Goal: Task Accomplishment & Management: Manage account settings

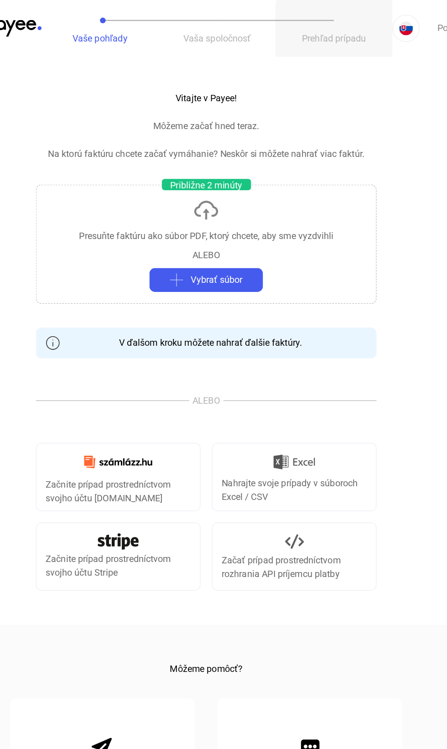
click at [329, 36] on button "Prehľad prípadu" at bounding box center [326, 23] width 94 height 46
click at [325, 33] on font "Prehľad prípadu" at bounding box center [327, 30] width 52 height 9
click at [329, 41] on button "Prehľad prípadu" at bounding box center [326, 23] width 94 height 46
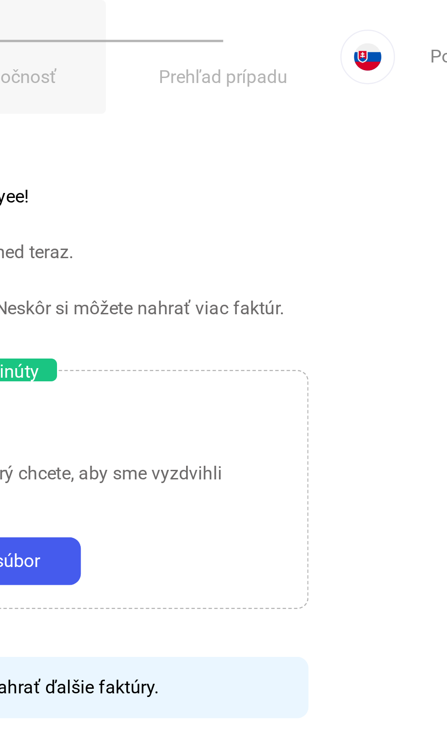
click at [267, 24] on button "Vaša spoločnosť" at bounding box center [232, 23] width 94 height 46
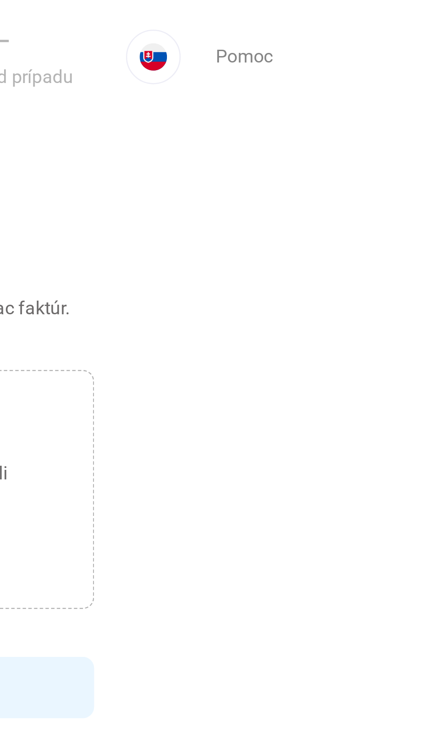
click at [416, 24] on font "Pomoc" at bounding box center [420, 22] width 23 height 9
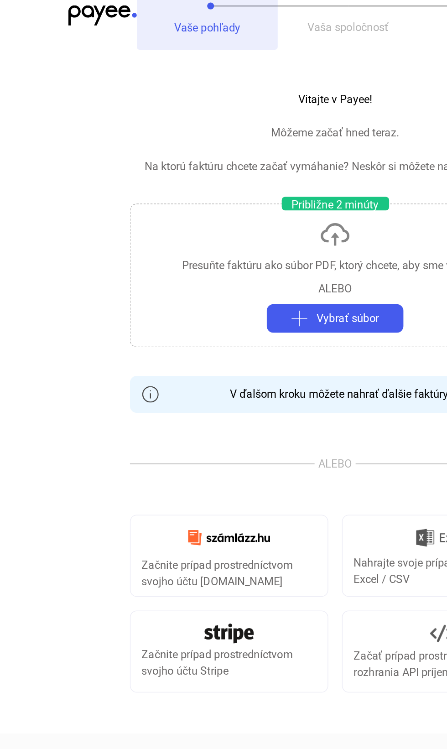
click at [152, 33] on font "Vaše pohľady" at bounding box center [138, 30] width 44 height 9
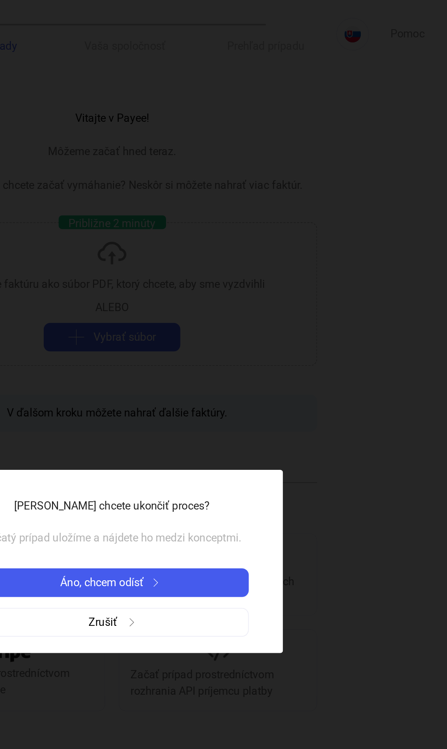
click at [286, 391] on div "Áno, chcem odísť" at bounding box center [223, 388] width 177 height 11
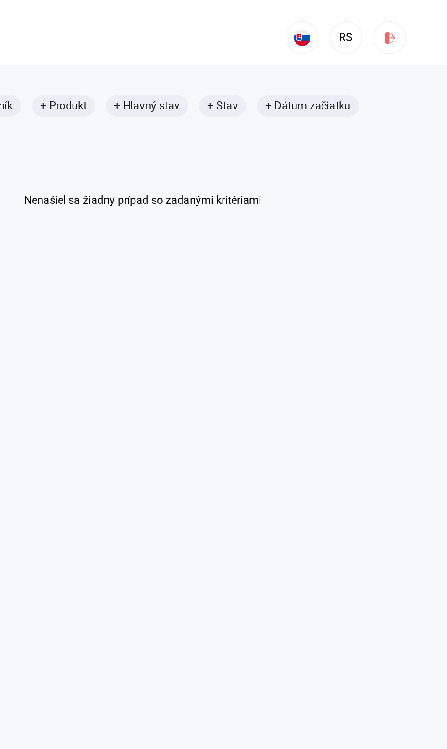
click at [283, 117] on div "+ ID prípadu + Dlžník + Produkt + Hlavný stav + Stav + Dátum začiatku Nenašiel …" at bounding box center [243, 101] width 351 height 76
click at [205, 78] on mat-chip "+ Produkt" at bounding box center [191, 70] width 42 height 15
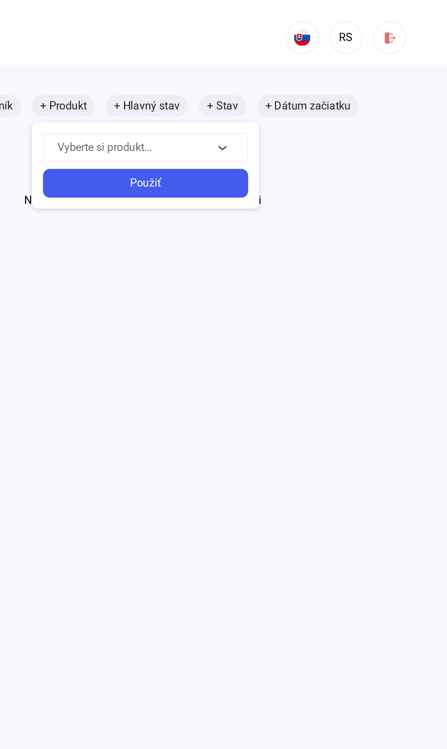
click at [295, 122] on div "Použiť" at bounding box center [245, 122] width 131 height 11
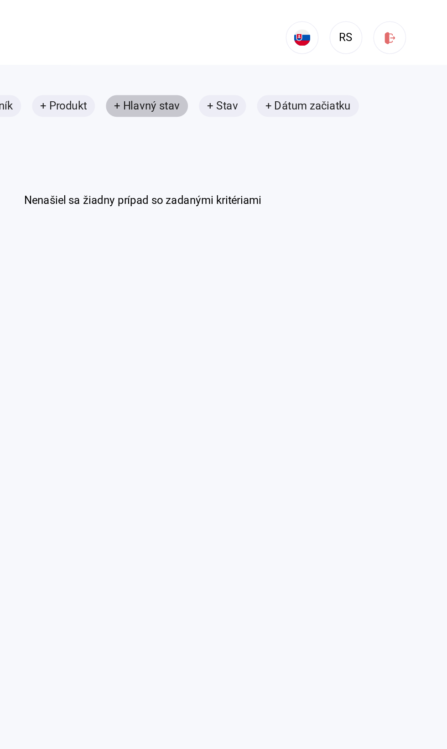
click at [267, 74] on font "+ Hlavný stav" at bounding box center [247, 70] width 44 height 9
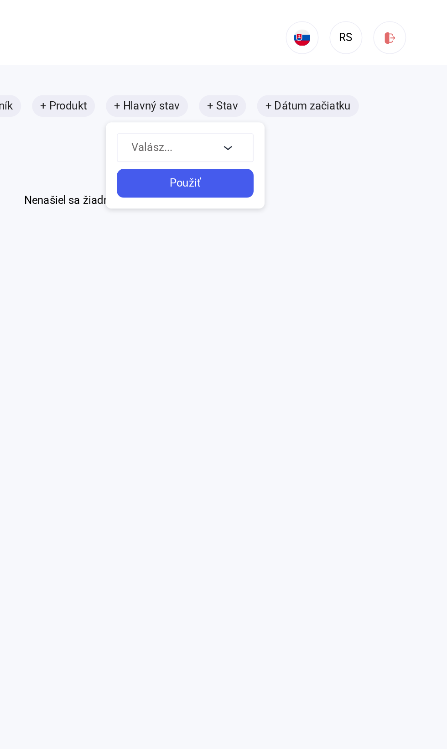
click at [342, 127] on div at bounding box center [223, 374] width 447 height 749
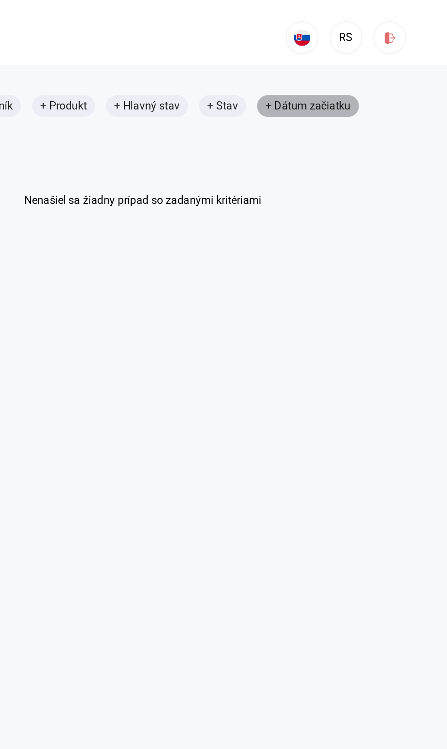
click at [364, 72] on font "+ Dátum začiatku" at bounding box center [354, 70] width 57 height 9
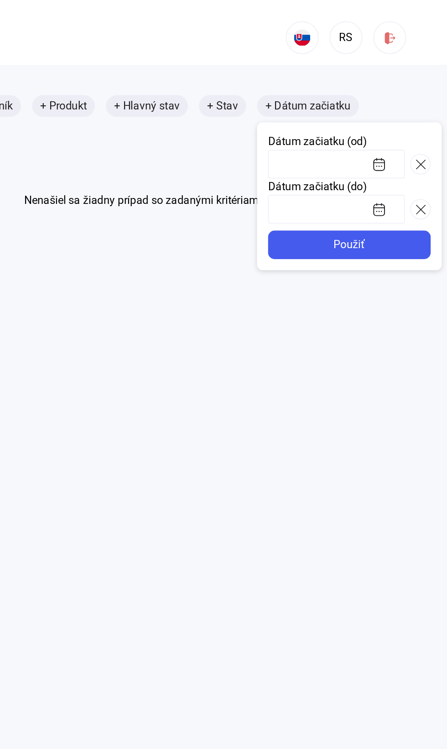
click at [403, 112] on img at bounding box center [402, 110] width 10 height 10
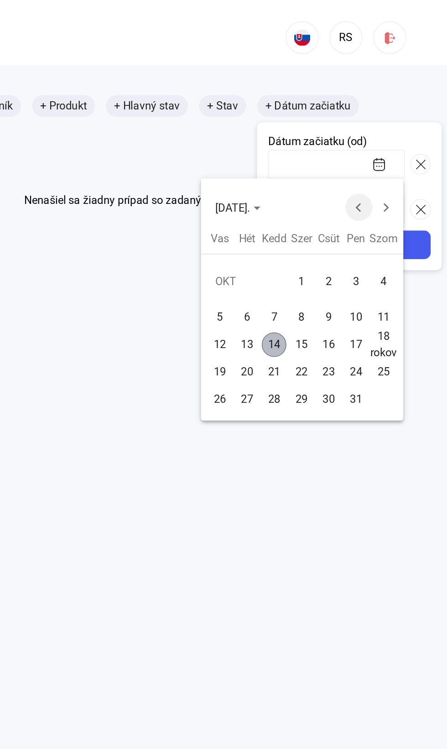
click at [413, 83] on div at bounding box center [223, 374] width 447 height 749
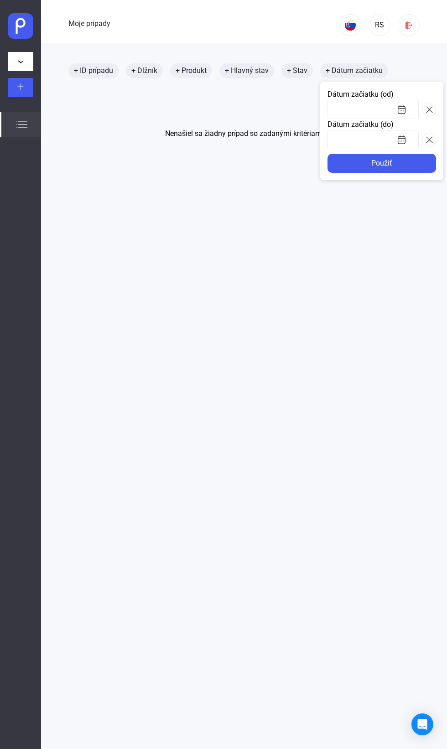
click at [381, 109] on input at bounding box center [372, 109] width 91 height 19
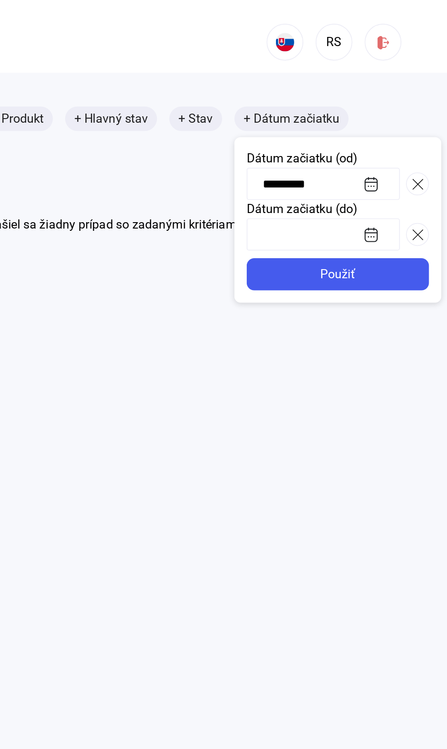
type input "**********"
click at [413, 165] on div "Použiť" at bounding box center [381, 163] width 103 height 11
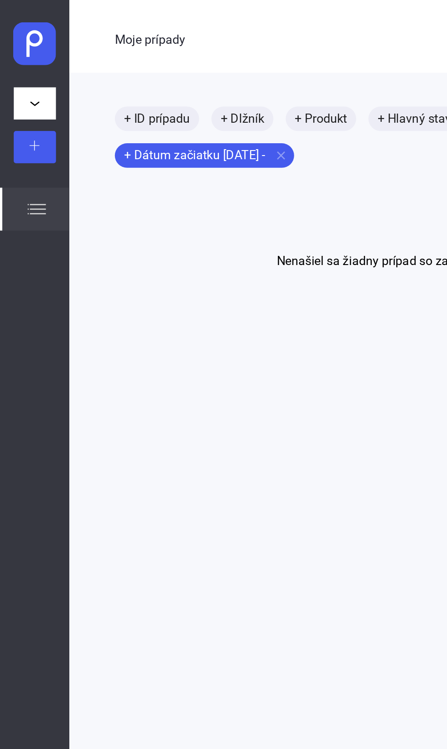
click at [234, 150] on h1 "Nenašiel sa žiadny prípad so zadanými kritériami" at bounding box center [244, 154] width 158 height 16
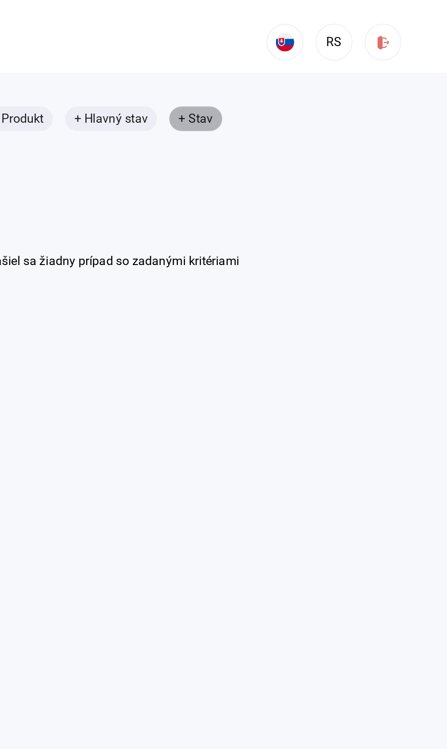
click at [309, 71] on mat-chip "+ Stav" at bounding box center [296, 70] width 31 height 15
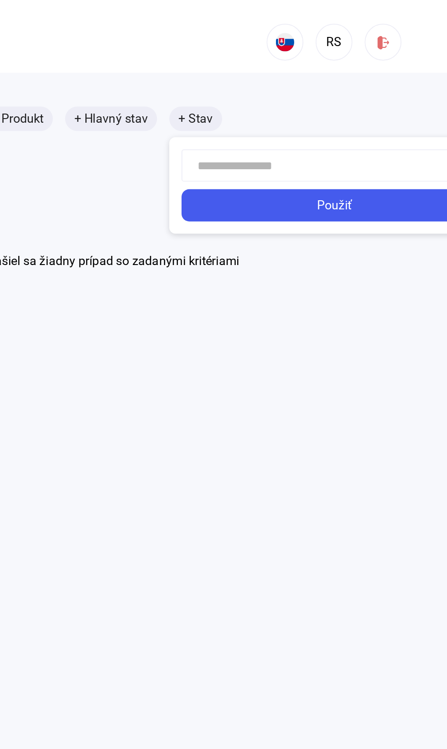
scroll to position [0, 23]
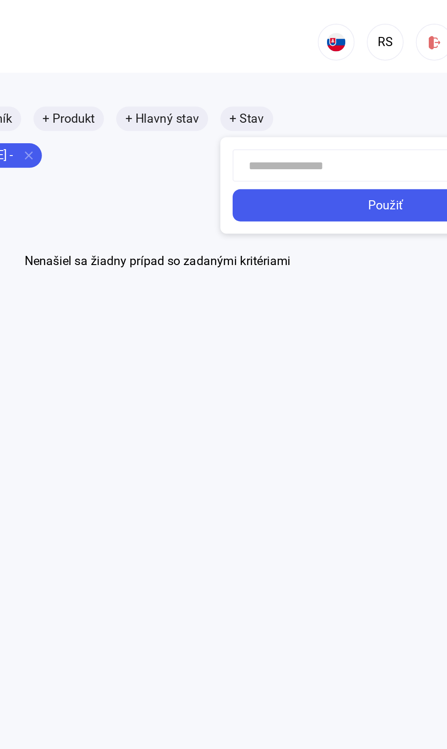
click at [281, 68] on div at bounding box center [223, 374] width 447 height 749
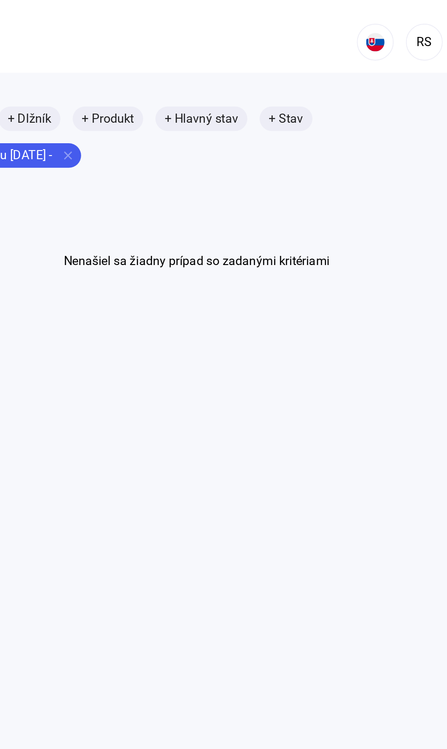
scroll to position [0, 0]
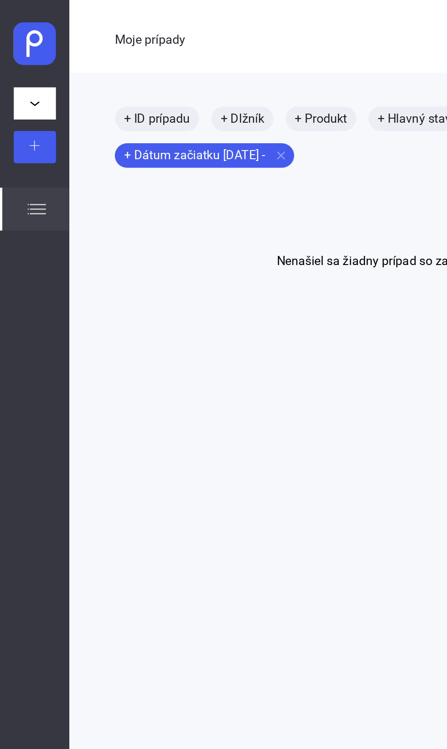
click at [25, 62] on button at bounding box center [20, 61] width 25 height 19
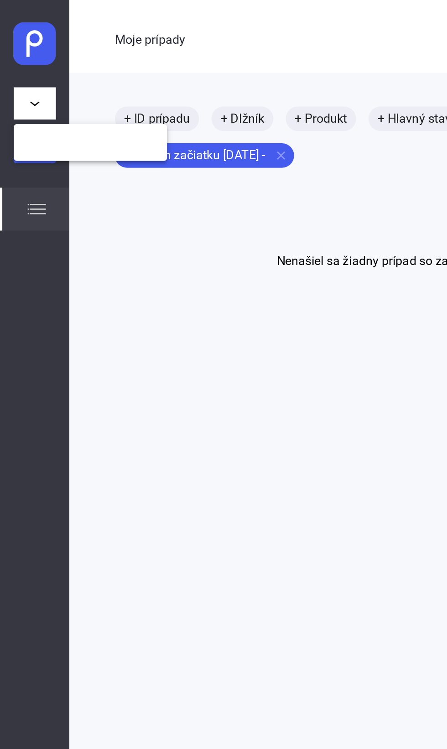
click at [72, 88] on button at bounding box center [53, 85] width 91 height 22
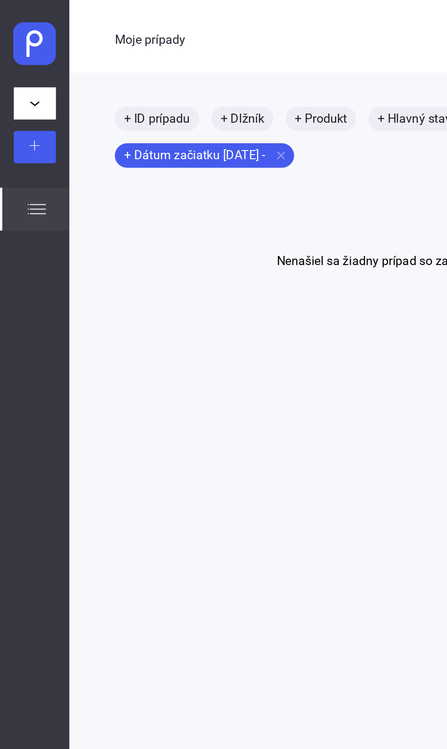
click at [24, 133] on div "Prípady" at bounding box center [20, 125] width 41 height 26
click at [26, 125] on img at bounding box center [21, 124] width 11 height 11
click at [23, 94] on button at bounding box center [20, 87] width 25 height 19
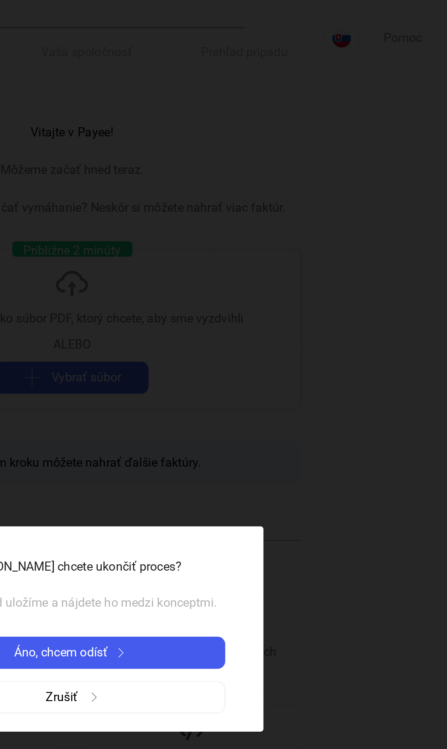
click at [300, 383] on button "Áno, chcem odísť" at bounding box center [223, 388] width 182 height 19
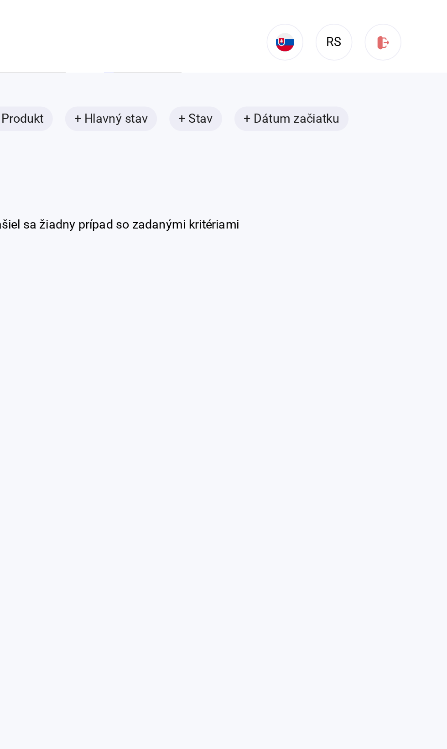
click at [379, 34] on button "RS" at bounding box center [380, 25] width 22 height 22
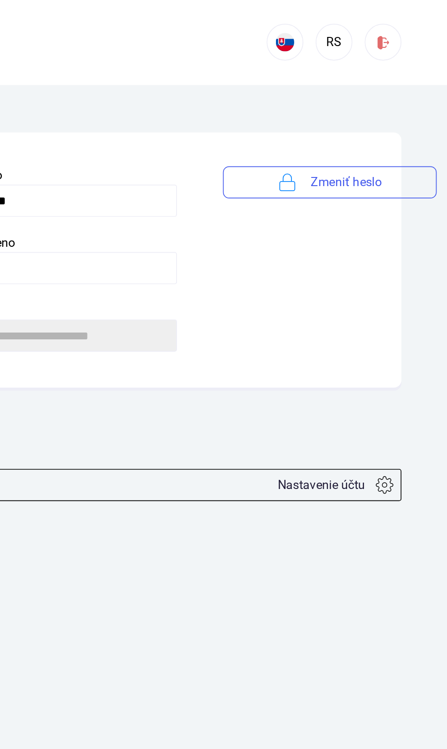
click at [383, 289] on font "Nastavenie účtu" at bounding box center [372, 288] width 52 height 9
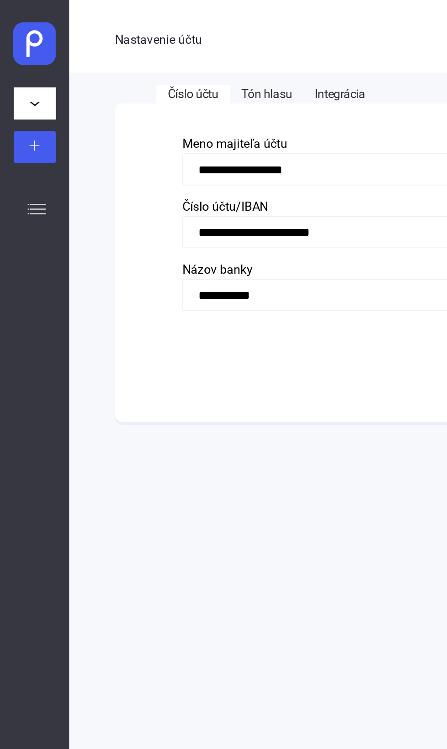
click at [166, 60] on font "Tón hlasu" at bounding box center [159, 56] width 30 height 9
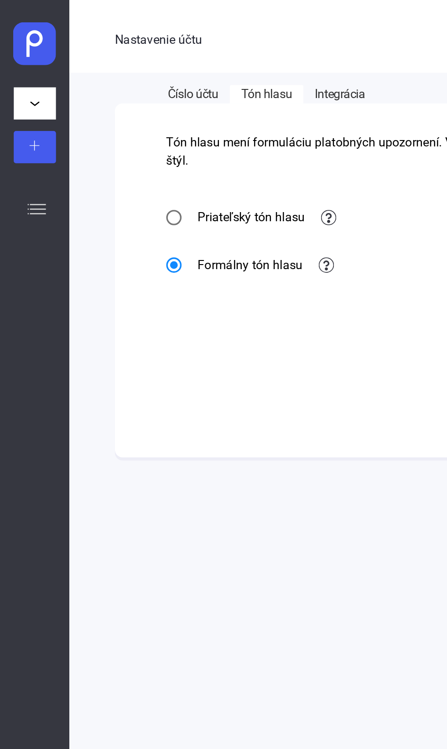
click at [210, 57] on font "Integrácia" at bounding box center [202, 56] width 30 height 9
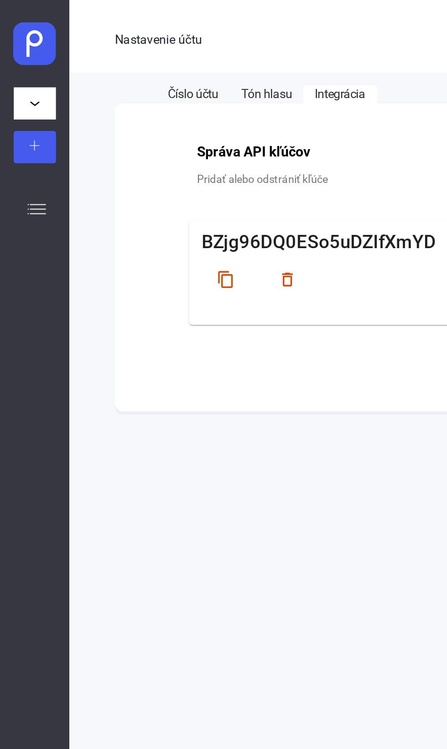
click at [134, 184] on div "content_copy delete_outline Vytvorené: [DATE] 00:09:54" at bounding box center [244, 169] width 248 height 33
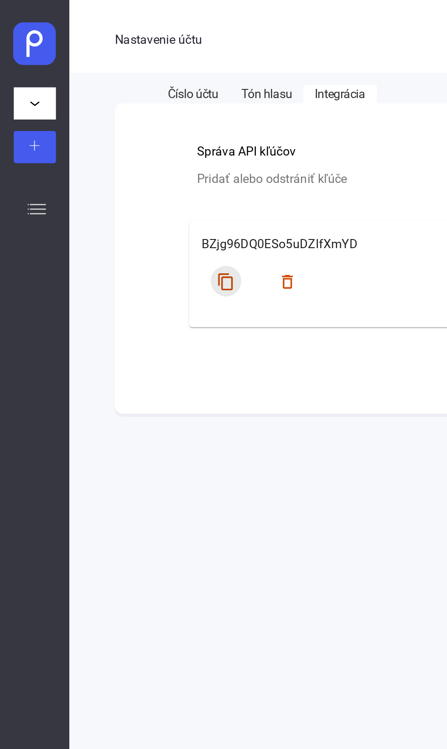
click at [136, 172] on mat-icon "content_copy" at bounding box center [134, 167] width 11 height 11
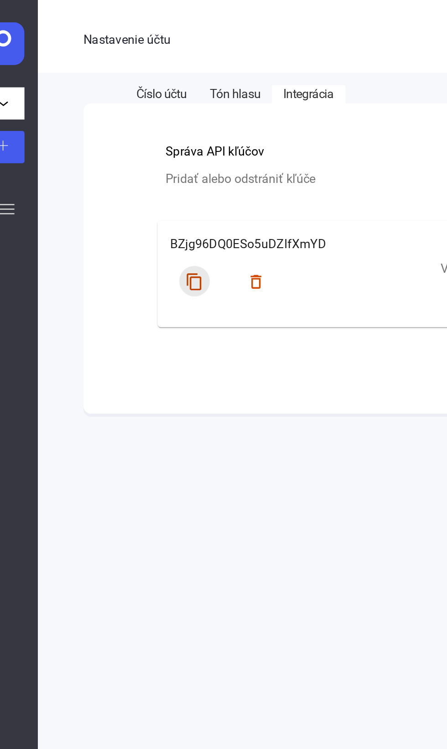
click at [140, 163] on button "content_copy" at bounding box center [134, 167] width 18 height 18
click at [139, 172] on mat-icon "content_copy" at bounding box center [134, 167] width 11 height 11
copy font "BZjg96DQ0ESo5uDZIfXmYD"
click at [168, 53] on font "Tón hlasu" at bounding box center [159, 56] width 30 height 9
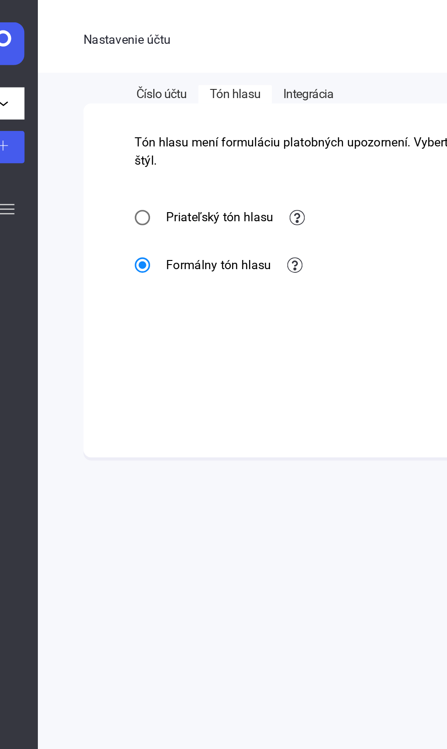
click at [129, 134] on font "Priateľský tón hlasu" at bounding box center [150, 129] width 64 height 9
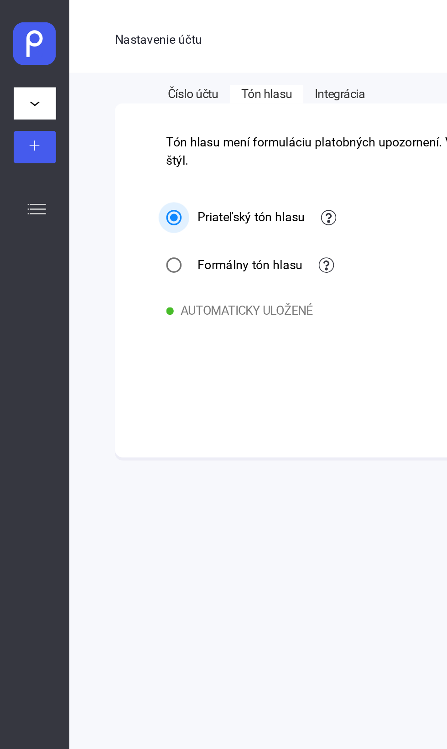
click at [120, 279] on div "Nastavenie účtu RS Číslo účtu Tón hlasu Integrácia Tón hlasu mení formuláciu pl…" at bounding box center [244, 374] width 406 height 749
click at [24, 69] on button at bounding box center [20, 61] width 25 height 19
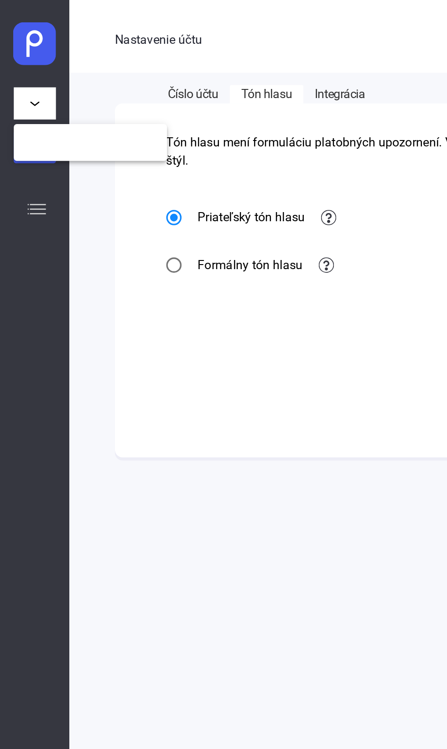
click at [20, 131] on div at bounding box center [223, 374] width 447 height 749
click at [99, 28] on font "Nastavenie účtu" at bounding box center [94, 23] width 52 height 11
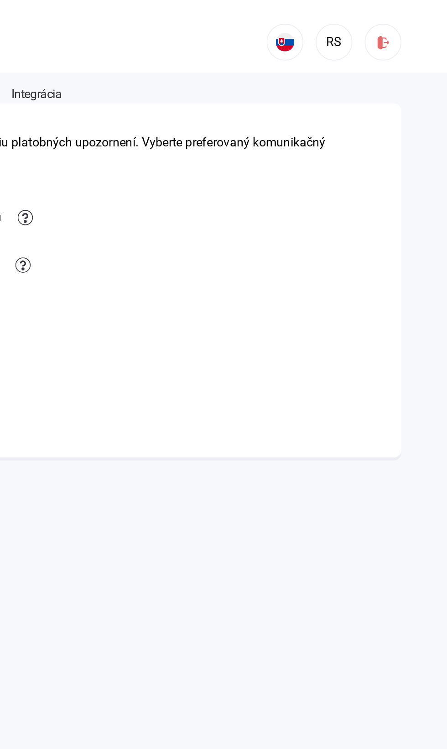
click at [381, 31] on button "RS" at bounding box center [380, 25] width 22 height 22
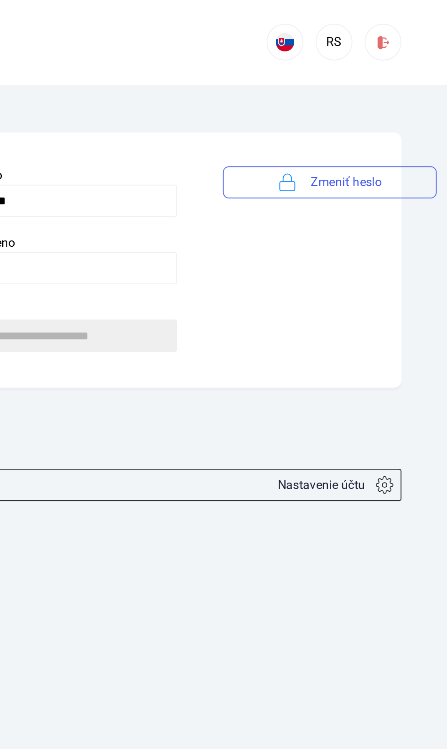
click at [357, 32] on button at bounding box center [350, 25] width 22 height 22
click at [355, 29] on div at bounding box center [223, 374] width 447 height 749
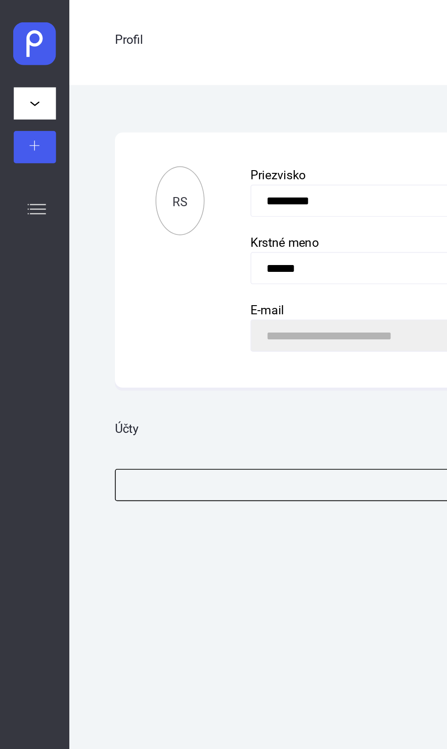
click at [87, 33] on div "Profil" at bounding box center [203, 22] width 271 height 45
click at [75, 29] on font "Profil" at bounding box center [76, 23] width 17 height 11
click at [25, 31] on img at bounding box center [21, 26] width 26 height 26
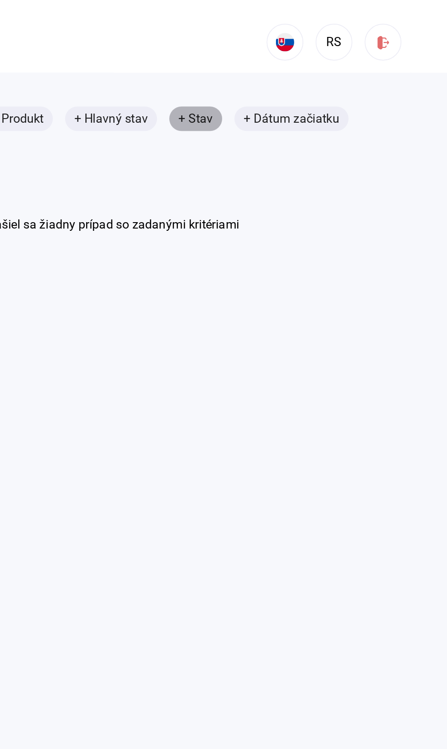
click at [301, 70] on font "+ Stav" at bounding box center [297, 70] width 21 height 9
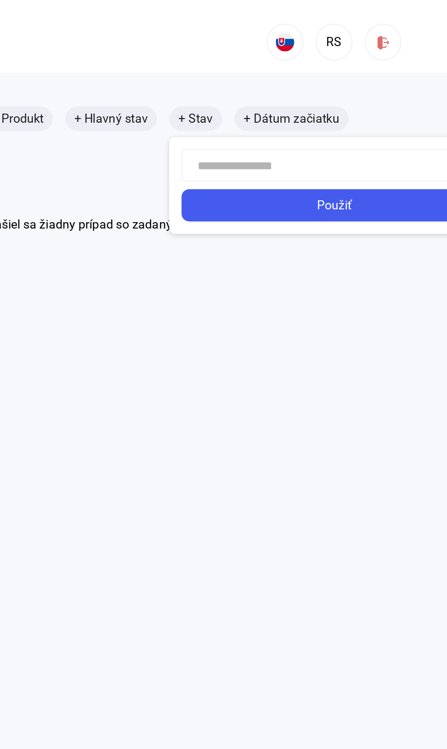
scroll to position [0, 23]
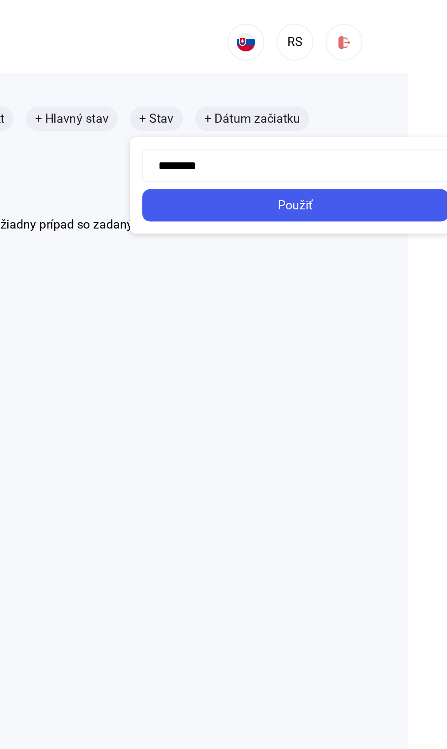
type input "********"
click at [415, 123] on div "Použiť" at bounding box center [356, 122] width 177 height 11
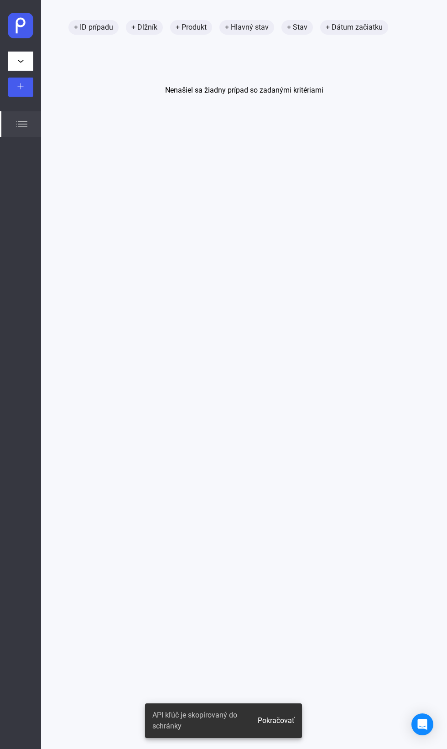
scroll to position [0, 0]
click at [282, 725] on font "Pokračovať" at bounding box center [276, 720] width 37 height 9
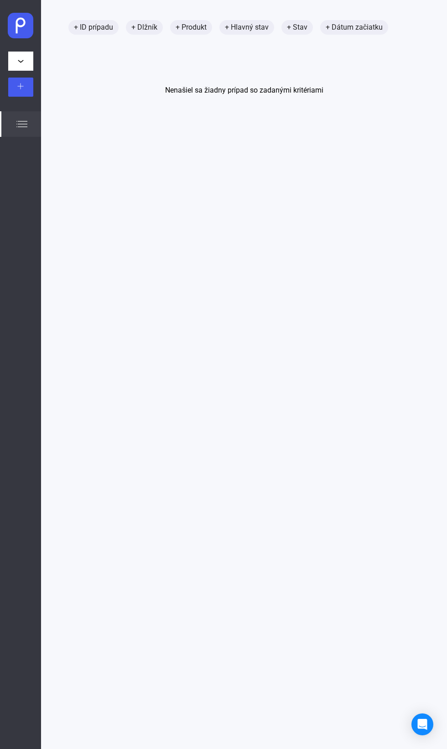
click at [283, 748] on main "+ ID prípadu + Dlžník + Produkt + Hlavný stav + Stav + Dátum začiatku Nenašiel …" at bounding box center [244, 374] width 406 height 749
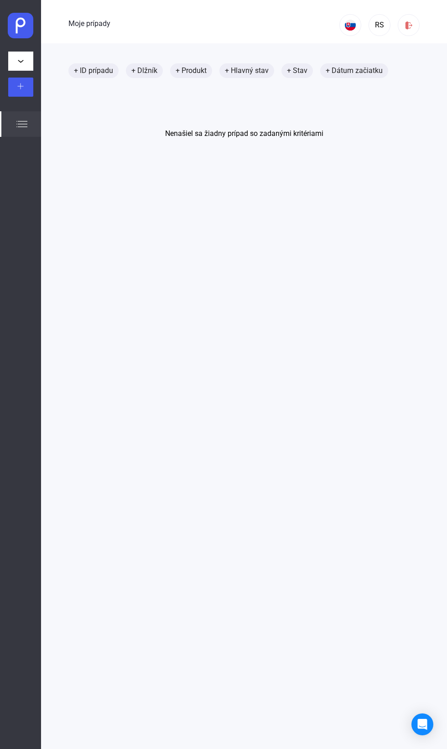
click at [414, 717] on div "Otvoriť Intercom Messenger" at bounding box center [422, 724] width 22 height 22
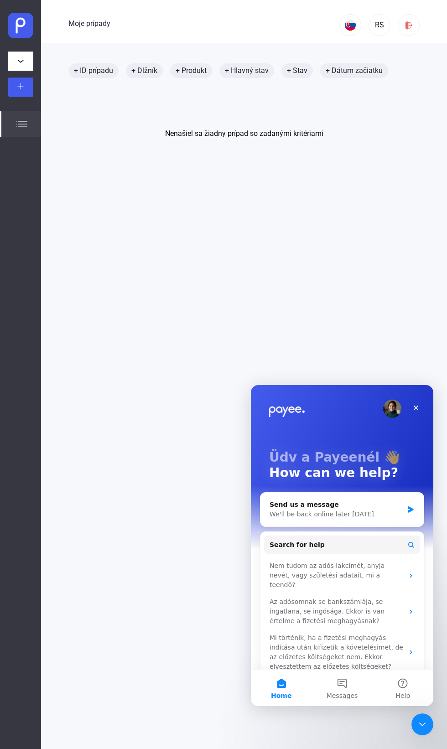
scroll to position [21, 0]
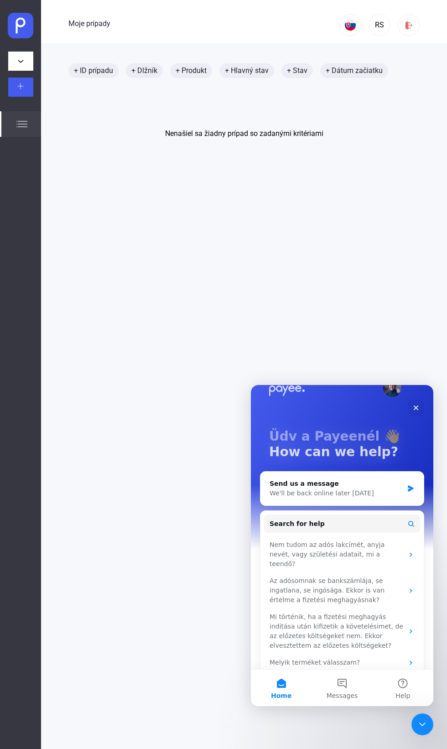
click at [333, 696] on span "Messages" at bounding box center [342, 695] width 31 height 6
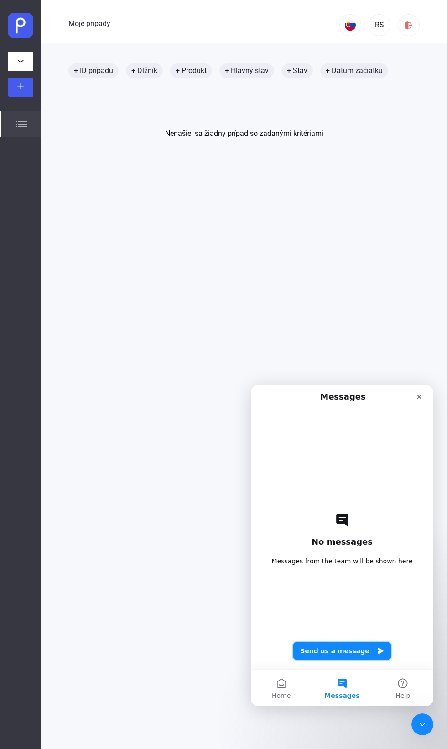
click at [378, 651] on icon "Send us a message" at bounding box center [380, 651] width 5 height 6
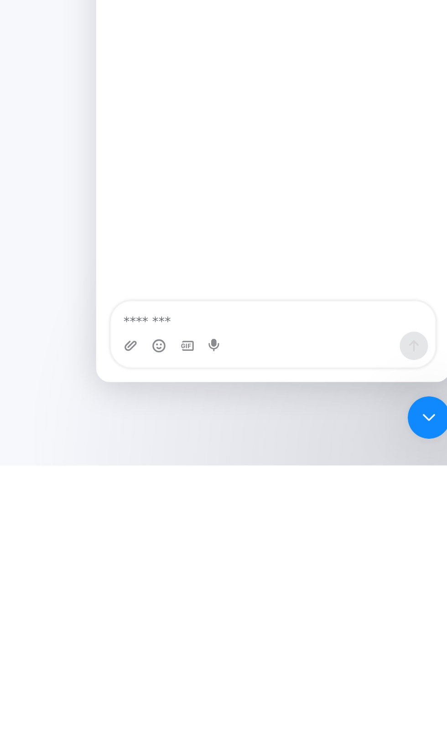
scroll to position [2, 0]
type textarea "**********"
click at [224, 650] on main "+ ID prípadu + Dlžník + Produkt + Hlavný stav + Stav + Dátum začiatku Nenašiel …" at bounding box center [244, 416] width 406 height 749
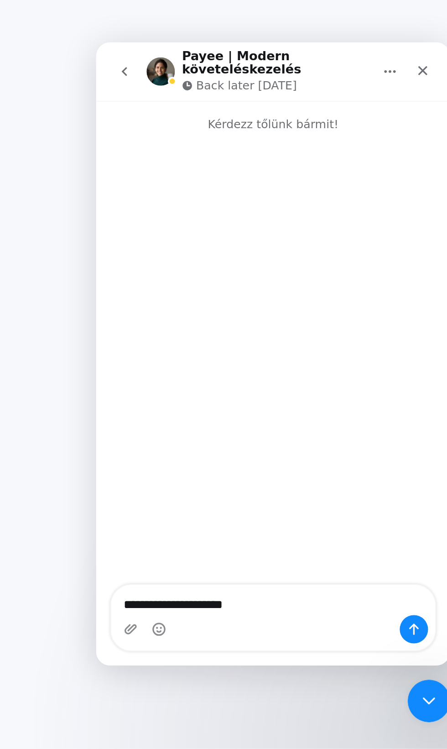
click at [256, 207] on div "Interkomový posol" at bounding box center [187, 206] width 182 height 234
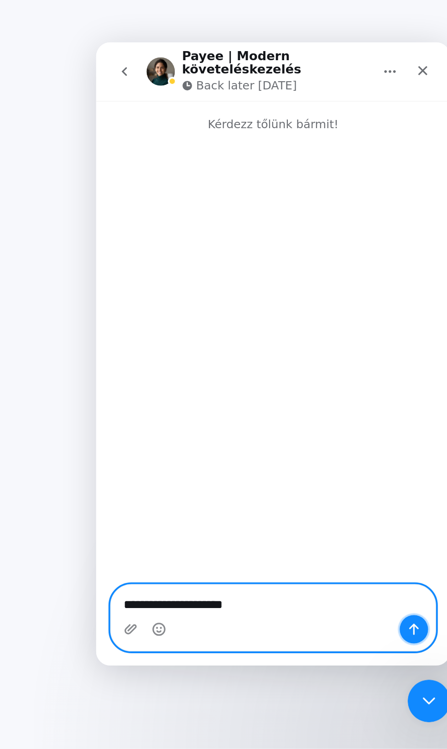
click at [260, 347] on icon "Send a message…" at bounding box center [259, 344] width 7 height 7
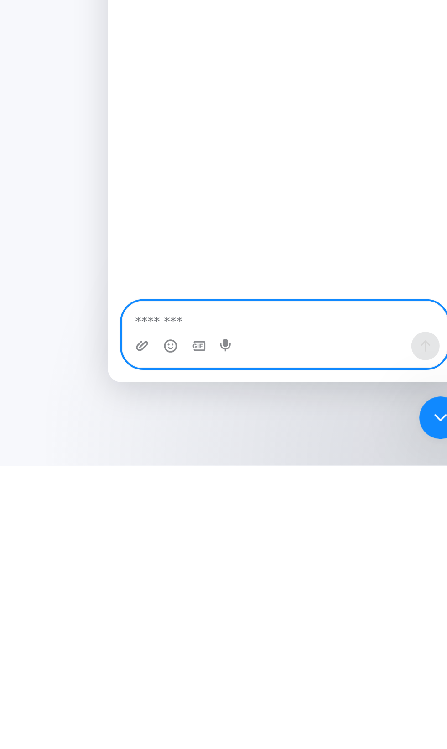
scroll to position [63, 0]
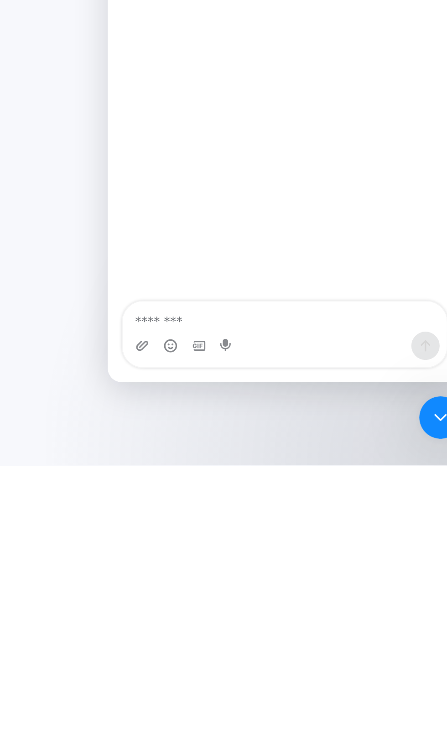
click at [223, 659] on main "+ ID prípadu + Dlžník + Produkt + Hlavný stav + Stav + Dátum začiatku Nenašiel …" at bounding box center [244, 416] width 406 height 749
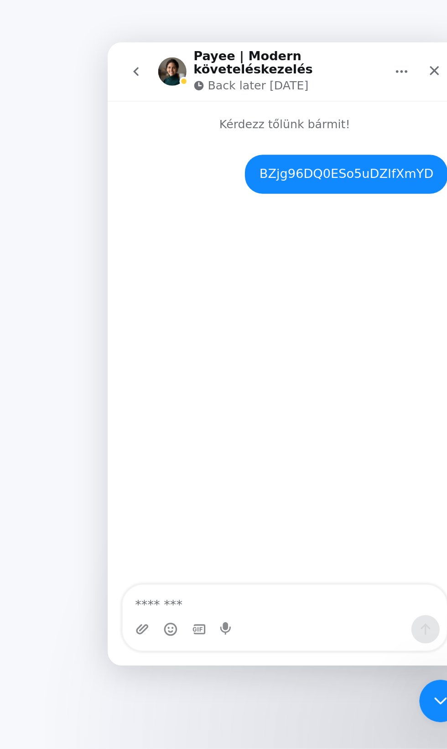
click at [219, 402] on main "+ ID prípadu + Dlžník + Produkt + Hlavný stav + Stav + Dátum začiatku Nenašiel …" at bounding box center [244, 416] width 406 height 749
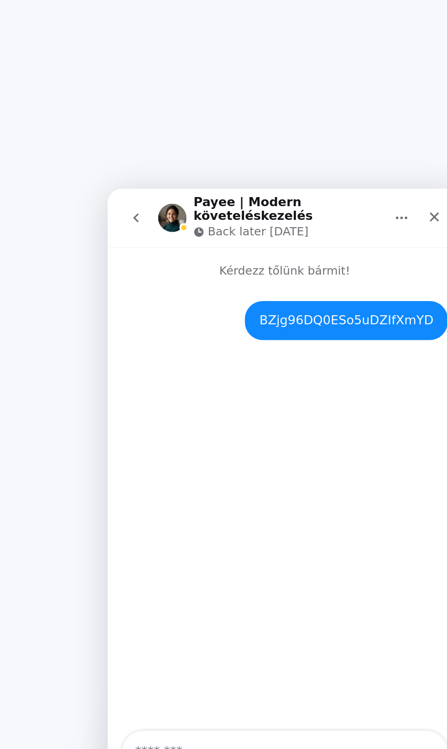
click at [276, 201] on icon "Close" at bounding box center [276, 203] width 5 height 5
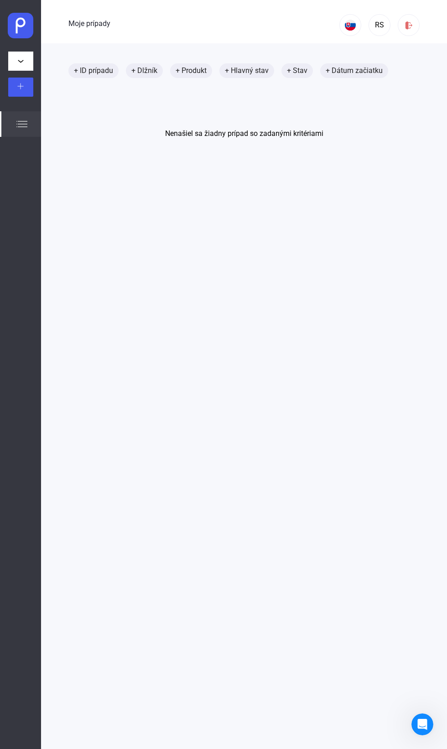
scroll to position [0, 0]
click at [19, 16] on img at bounding box center [21, 26] width 26 height 26
click at [27, 36] on img at bounding box center [21, 26] width 26 height 26
click at [28, 28] on img at bounding box center [21, 26] width 26 height 26
click at [25, 33] on img at bounding box center [21, 26] width 26 height 26
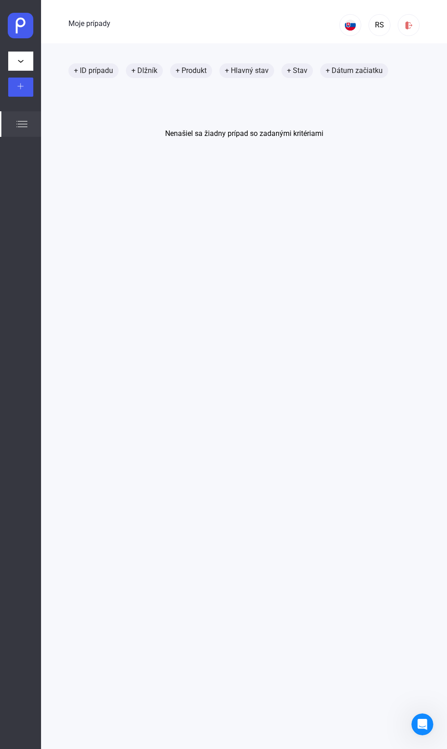
click at [17, 33] on img at bounding box center [21, 26] width 26 height 26
click at [29, 35] on img at bounding box center [21, 26] width 26 height 26
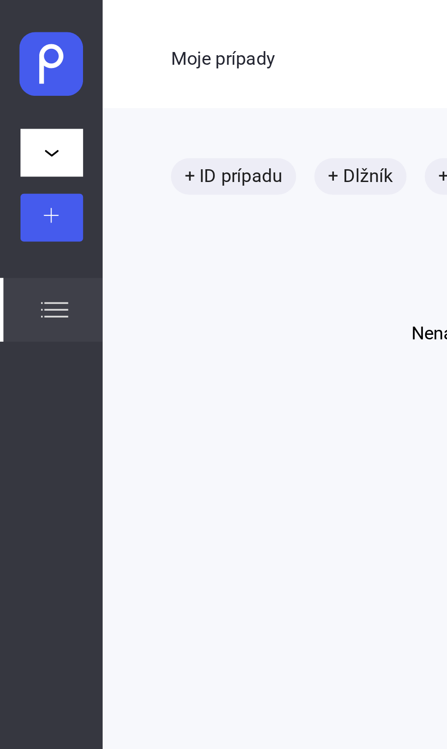
click at [23, 36] on img at bounding box center [21, 26] width 26 height 26
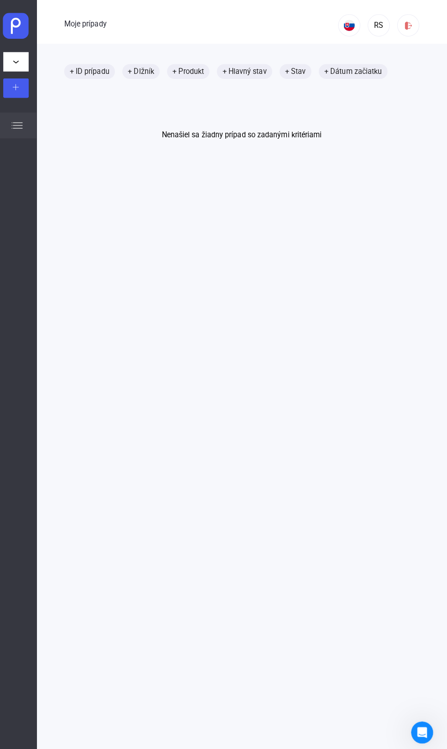
click at [409, 25] on img at bounding box center [409, 26] width 10 height 10
